Goal: Ask a question

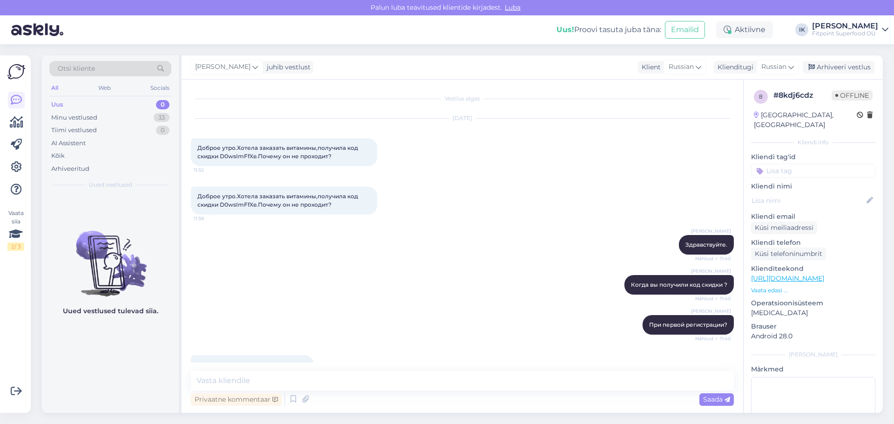
scroll to position [298, 0]
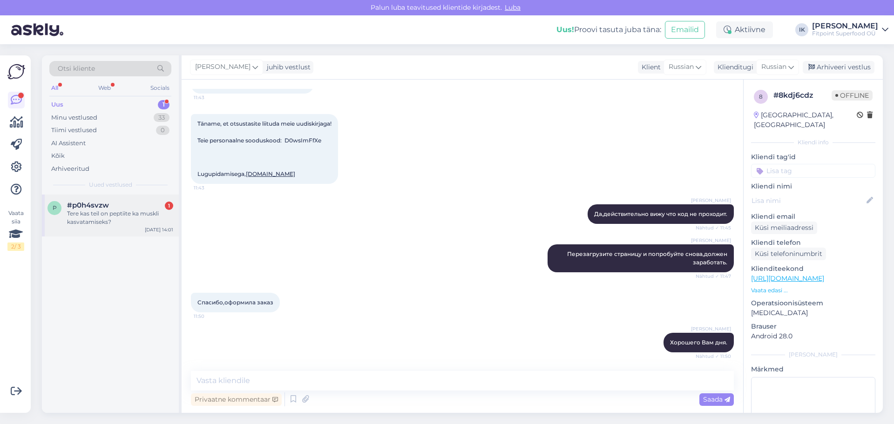
click at [91, 213] on div "Tere kas teil on peptiite ka muskli kasvatamiseks?" at bounding box center [120, 217] width 106 height 17
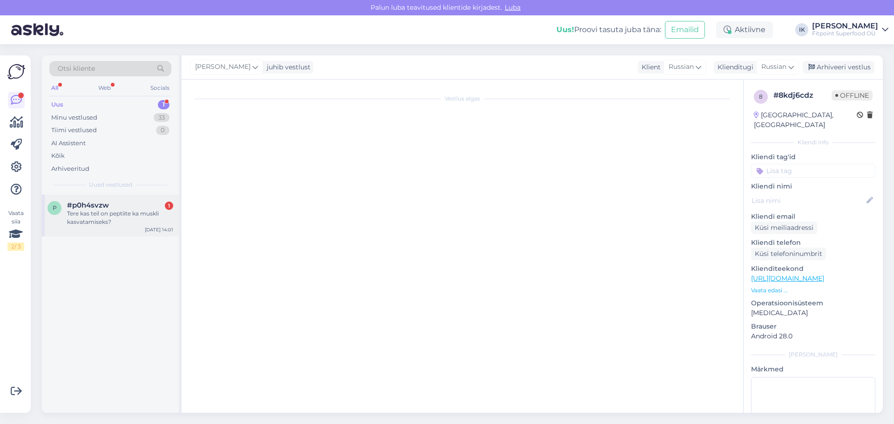
scroll to position [0, 0]
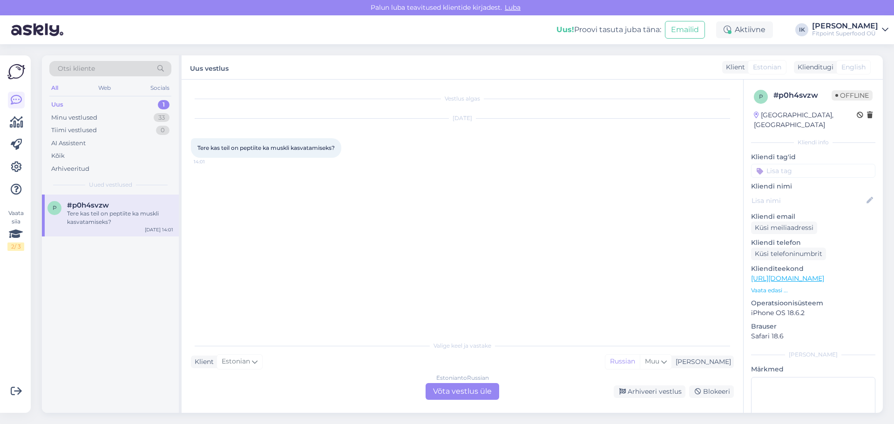
click at [440, 392] on div "Estonian to Russian Võta vestlus üle" at bounding box center [462, 391] width 74 height 17
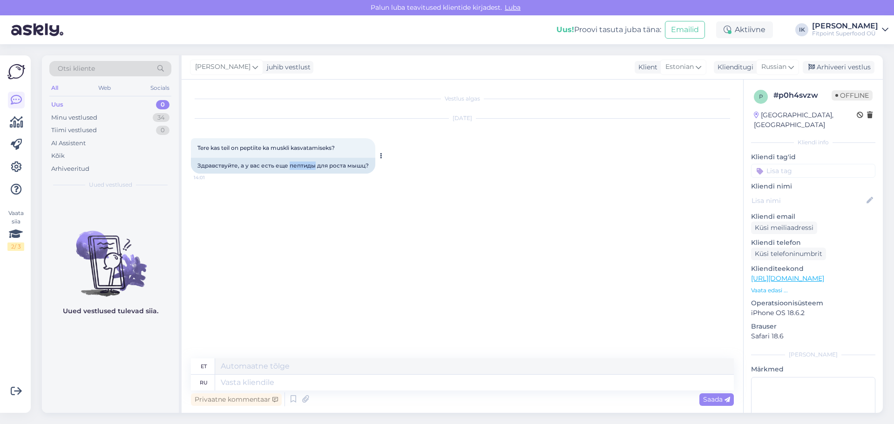
drag, startPoint x: 289, startPoint y: 164, endPoint x: 313, endPoint y: 164, distance: 23.7
click at [313, 164] on div "Здравствуйте, а у вас есть еще пептиды для роста мышц?" at bounding box center [283, 166] width 184 height 16
copy div "пептиды"
click at [298, 387] on textarea at bounding box center [474, 383] width 518 height 16
type textarea "Здравствуйте."
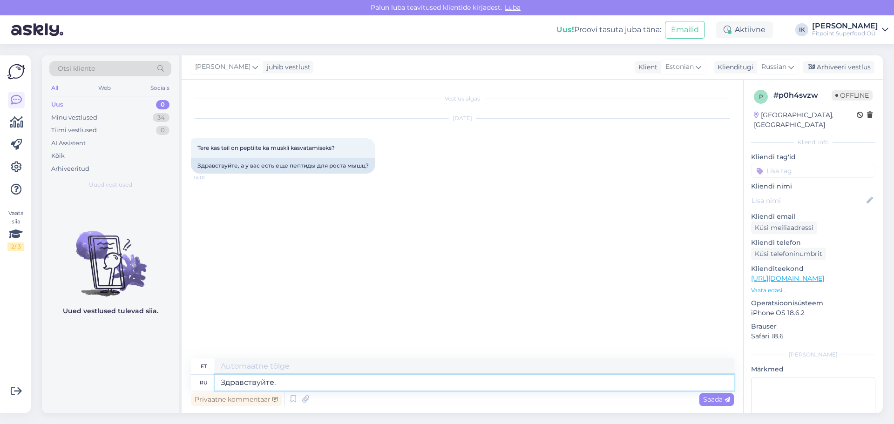
type textarea "Tere."
type textarea "Здравствуйте."
click at [719, 400] on span "Saada" at bounding box center [716, 399] width 27 height 8
click at [538, 387] on textarea at bounding box center [474, 383] width 518 height 16
type textarea "[PERSON_NAME]"
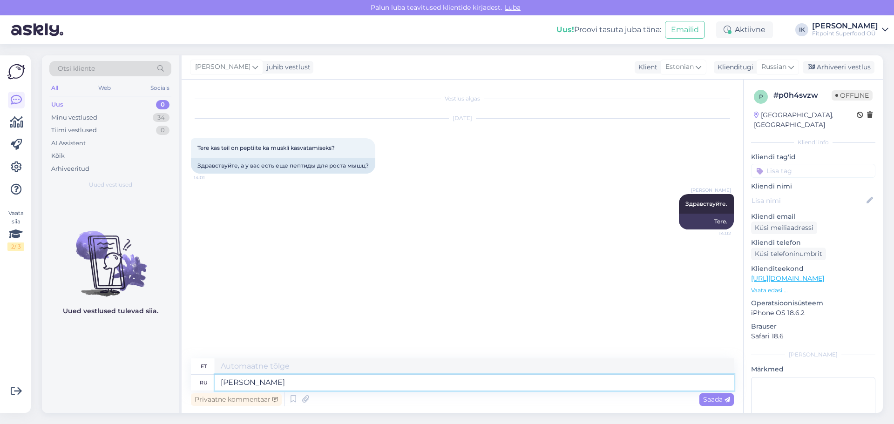
type textarea "KUNI"
type textarea "К сожалению"
type textarea "Kahjuks"
type textarea "К сожалению не"
type textarea "Kahjuks mitte"
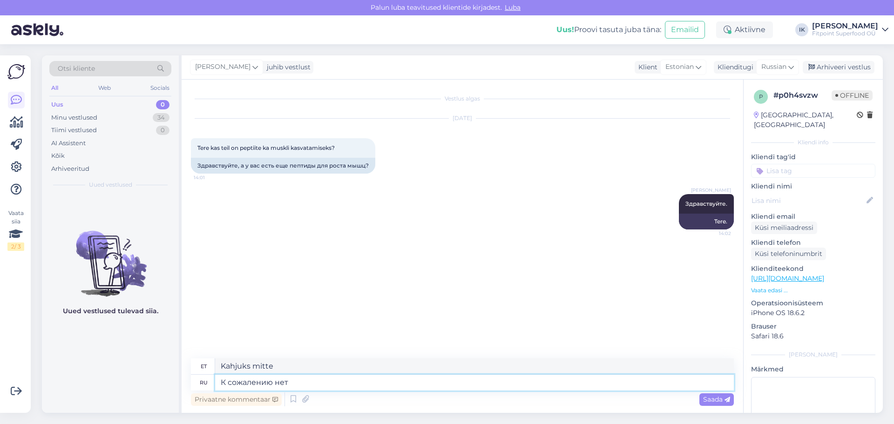
type textarea "К сожалению нет."
type textarea "Kahjuks mitte."
type textarea "К сожалению нет."
click at [711, 402] on span "Saada" at bounding box center [716, 399] width 27 height 8
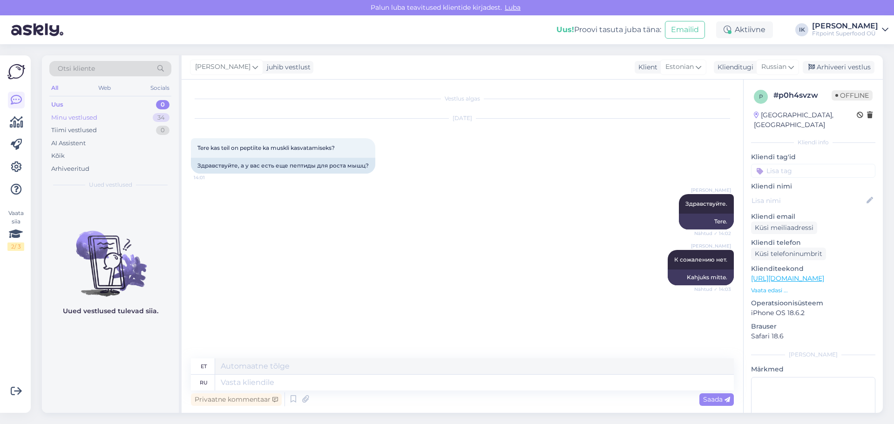
click at [92, 118] on div "Minu vestlused" at bounding box center [74, 117] width 46 height 9
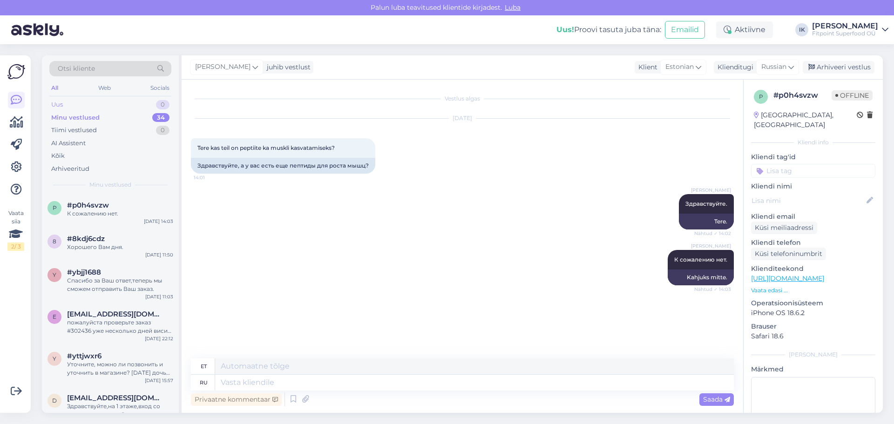
click at [91, 106] on div "Uus 0" at bounding box center [110, 104] width 122 height 13
